Goal: Find specific page/section: Find specific page/section

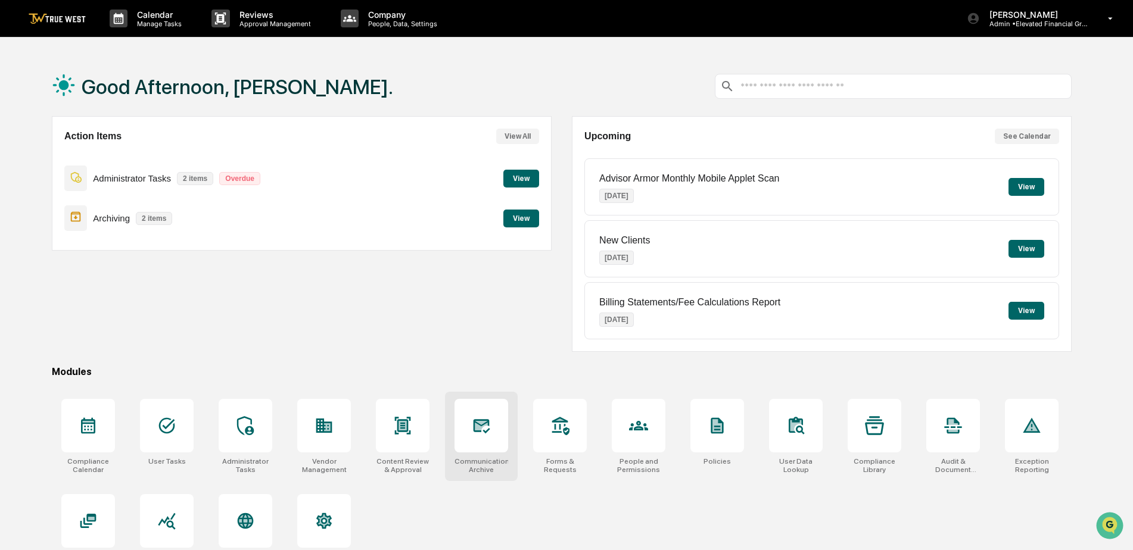
click at [478, 417] on icon at bounding box center [481, 425] width 19 height 19
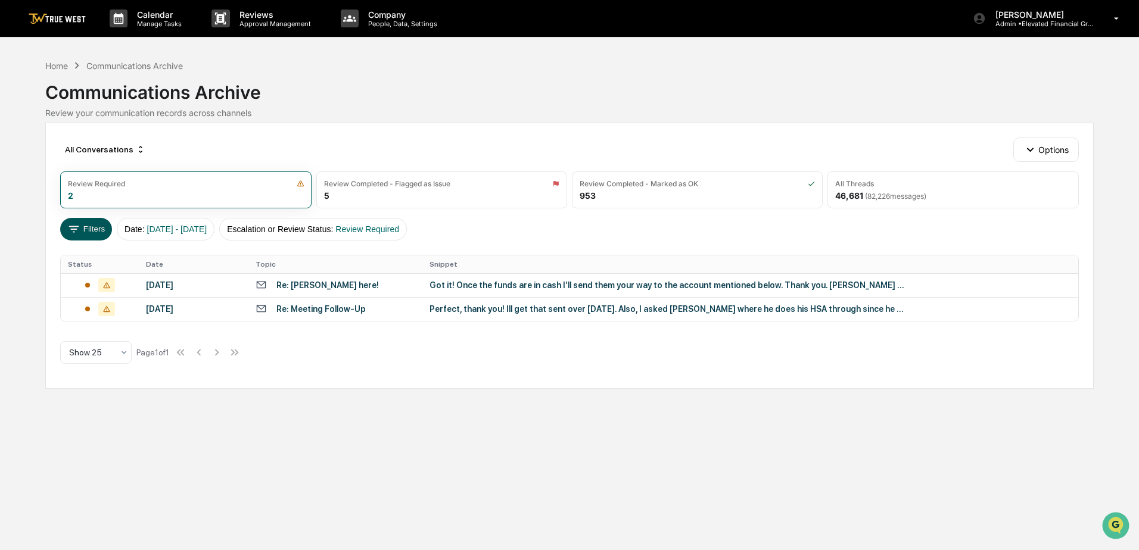
click at [82, 226] on button "Filters" at bounding box center [86, 229] width 52 height 23
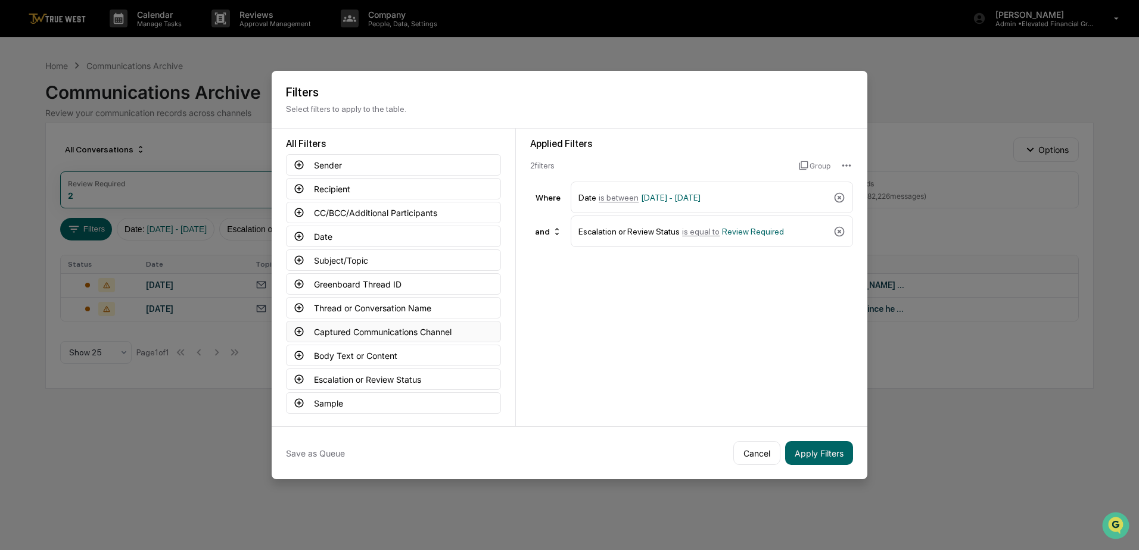
click at [361, 324] on button "Captured Communications Channel" at bounding box center [393, 331] width 215 height 21
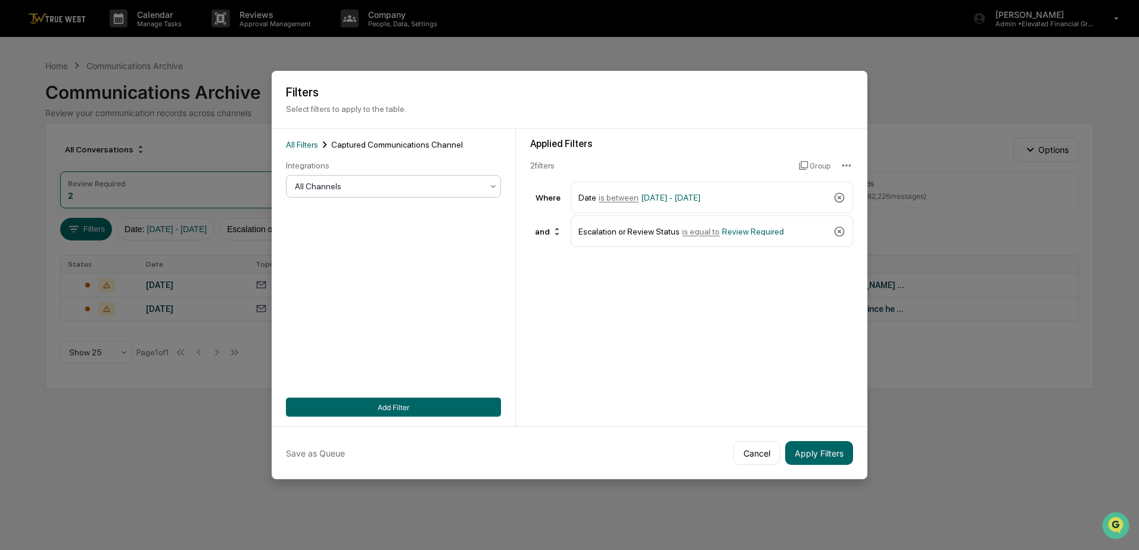
click at [388, 181] on div at bounding box center [389, 186] width 188 height 12
click at [316, 287] on div "Zoom Phone" at bounding box center [390, 284] width 214 height 24
click at [406, 400] on button "Add Filter" at bounding box center [393, 407] width 215 height 19
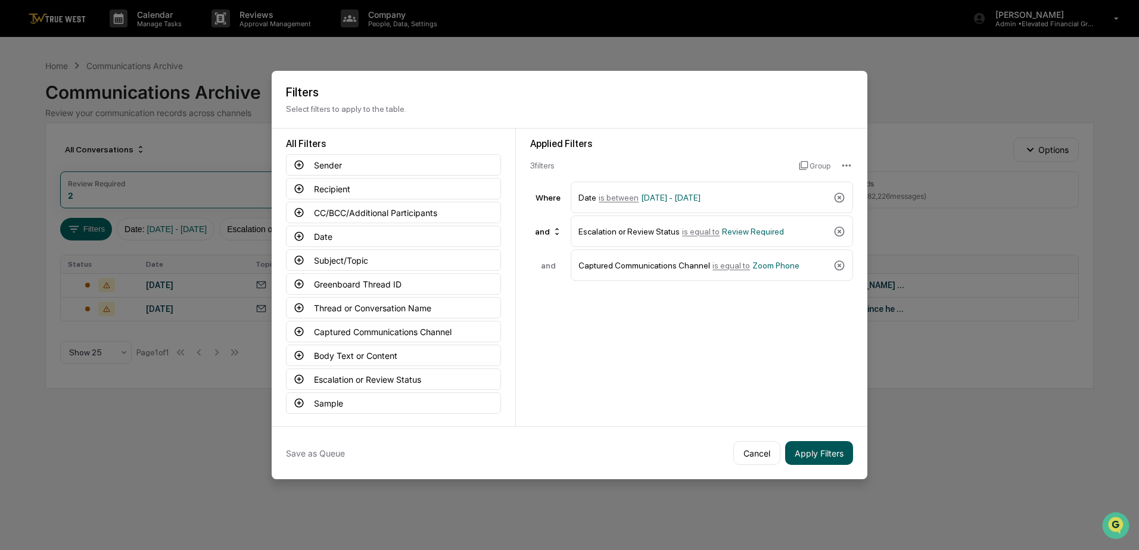
click at [806, 454] on button "Apply Filters" at bounding box center [819, 453] width 68 height 24
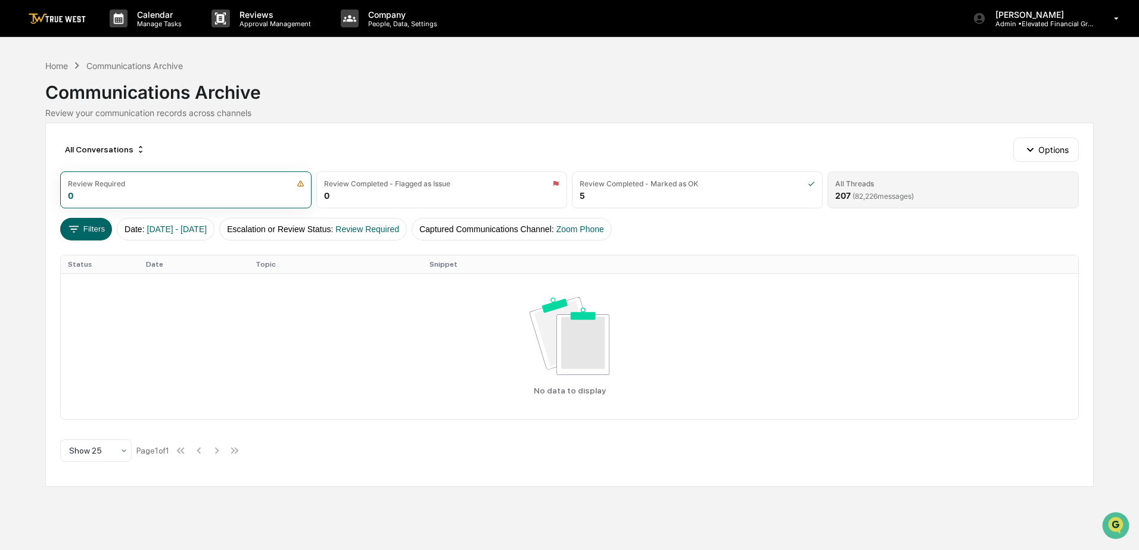
click at [988, 177] on div "All Threads 207 ( 82,226 messages)" at bounding box center [952, 189] width 251 height 37
